Goal: Task Accomplishment & Management: Complete application form

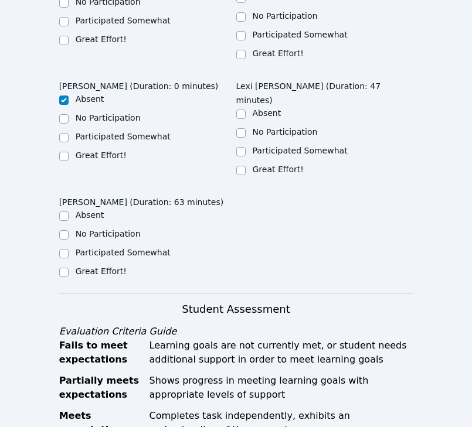
scroll to position [660, 0]
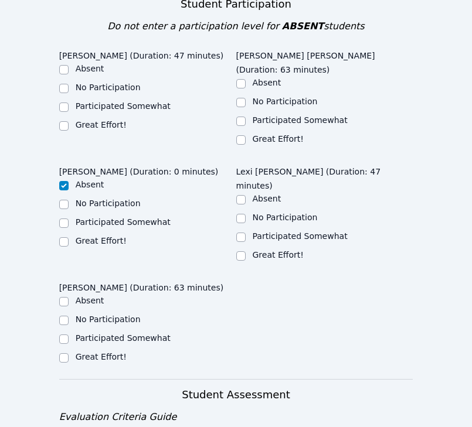
click at [84, 120] on label "Great Effort!" at bounding box center [101, 124] width 51 height 9
click at [69, 121] on input "Great Effort!" at bounding box center [63, 125] width 9 height 9
checkbox input "true"
click at [254, 77] on ul "Absent No Participation Participated Somewhat Great Effort!" at bounding box center [324, 112] width 177 height 70
click at [258, 134] on label "Great Effort!" at bounding box center [278, 138] width 51 height 9
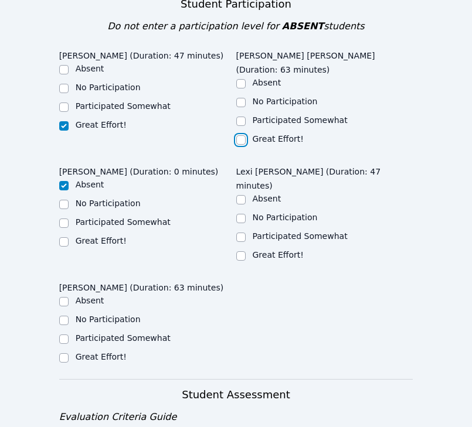
click at [246, 135] on input "Great Effort!" at bounding box center [240, 139] width 9 height 9
checkbox input "true"
click at [253, 250] on label "Great Effort!" at bounding box center [278, 254] width 51 height 9
click at [246, 251] on input "Great Effort!" at bounding box center [240, 255] width 9 height 9
checkbox input "true"
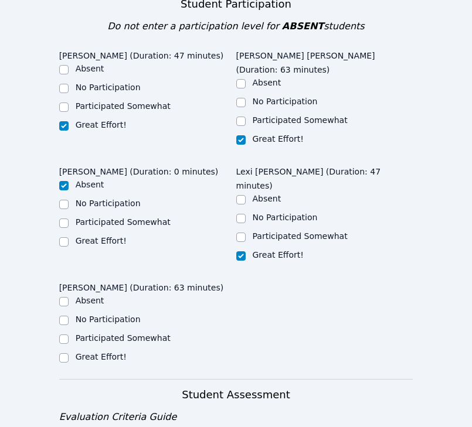
click at [103, 352] on label "Great Effort!" at bounding box center [101, 356] width 51 height 9
click at [69, 353] on input "Great Effort!" at bounding box center [63, 357] width 9 height 9
checkbox input "true"
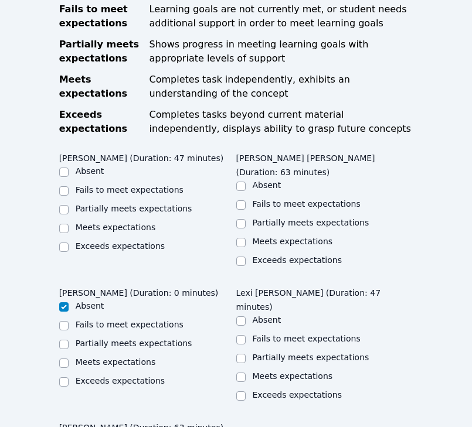
scroll to position [1102, 0]
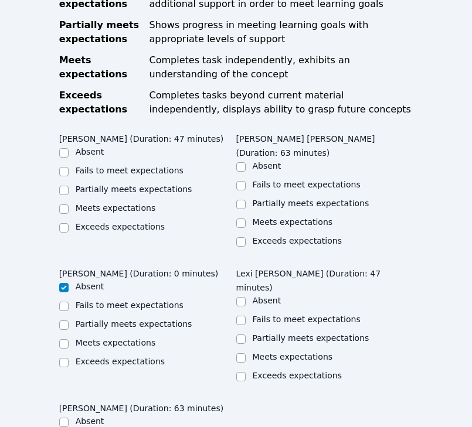
click at [120, 203] on label "Meets expectations" at bounding box center [116, 207] width 80 height 9
click at [69, 204] on input "Meets expectations" at bounding box center [63, 208] width 9 height 9
checkbox input "true"
click at [265, 217] on label "Meets expectations" at bounding box center [293, 221] width 80 height 9
click at [246, 219] on input "Meets expectations" at bounding box center [240, 223] width 9 height 9
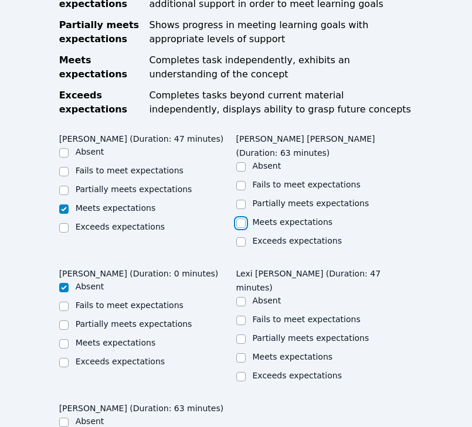
checkbox input "true"
click at [278, 352] on label "Meets expectations" at bounding box center [293, 356] width 80 height 9
click at [246, 353] on input "Meets expectations" at bounding box center [240, 357] width 9 height 9
checkbox input "true"
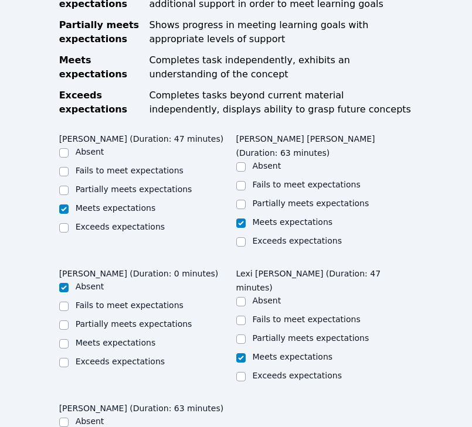
checkbox input "true"
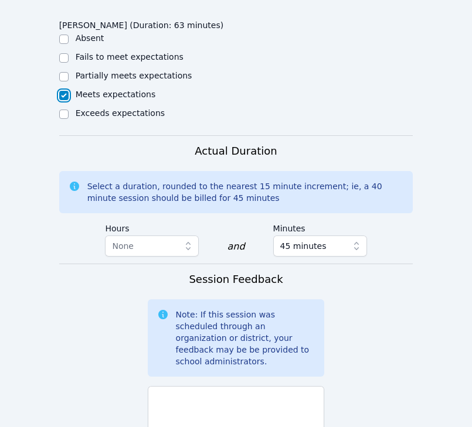
scroll to position [1483, 0]
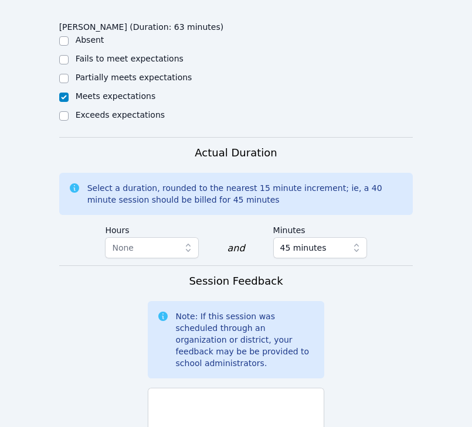
click at [255, 383] on div "500/500 characters remaining" at bounding box center [236, 423] width 177 height 80
click at [261, 388] on textarea "T" at bounding box center [236, 419] width 177 height 63
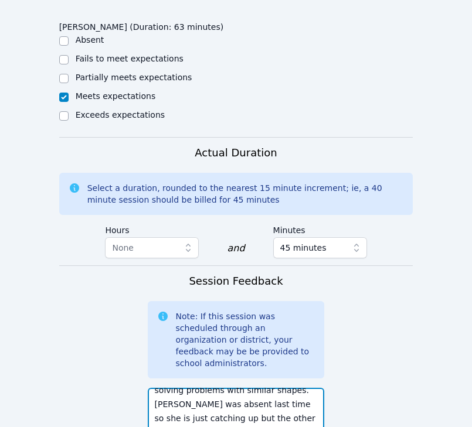
scroll to position [0, 0]
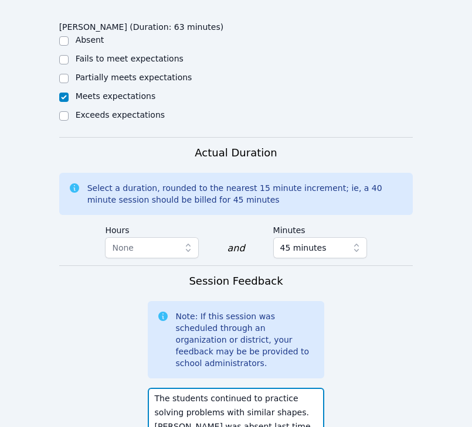
drag, startPoint x: 256, startPoint y: 260, endPoint x: 262, endPoint y: 269, distance: 11.1
click at [262, 388] on textarea "The students continued to practice solving problems with similar shapes. [PERSO…" at bounding box center [236, 419] width 177 height 63
click at [284, 388] on textarea "The students continued to practice solving problems with similar shapes. [PERSO…" at bounding box center [236, 419] width 177 height 63
drag, startPoint x: 291, startPoint y: 261, endPoint x: 262, endPoint y: 273, distance: 31.2
click at [263, 388] on textarea "The students continued to practice solving problems with similar shapes. [PERSO…" at bounding box center [236, 419] width 177 height 63
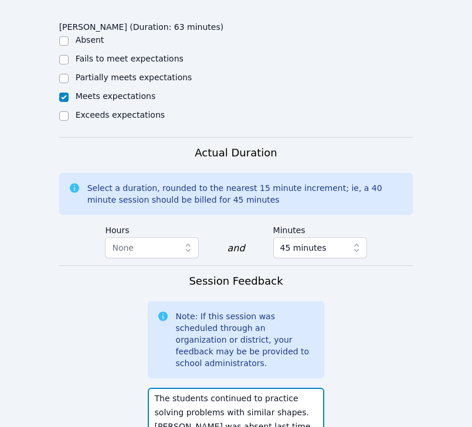
type textarea "The students continued to practice solving problems with similar shapes. [PERSO…"
paste textarea "solving problems with similar shapes"
type textarea "solving problems with similar shapes"
click at [264, 388] on textarea "The students continued to practice solving problems with similar shapes. [PERSO…" at bounding box center [236, 419] width 177 height 63
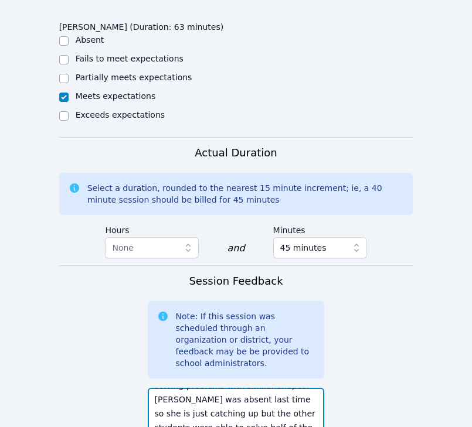
scroll to position [28, 0]
click at [279, 388] on textarea "The students continued to practice solving problems with similar shapes. [PERSO…" at bounding box center [236, 419] width 177 height 63
drag, startPoint x: 214, startPoint y: 291, endPoint x: 388, endPoint y: 327, distance: 177.1
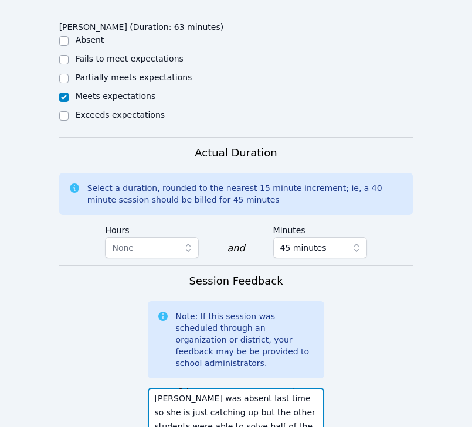
scroll to position [42, 0]
drag, startPoint x: 175, startPoint y: 303, endPoint x: 311, endPoint y: 303, distance: 135.9
click at [307, 388] on textarea "The students continued to practice solving problems with similar shapes. [PERSO…" at bounding box center [236, 419] width 177 height 63
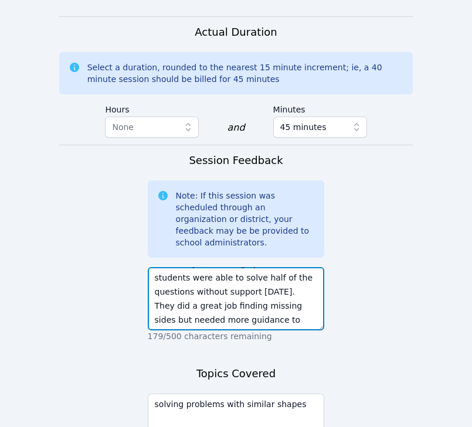
type textarea "The students continued to practice solving problems with similar shapes. [PERSO…"
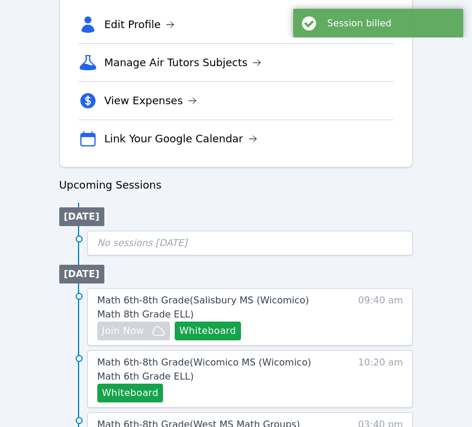
scroll to position [414, 0]
